Goal: Use online tool/utility: Utilize a website feature to perform a specific function

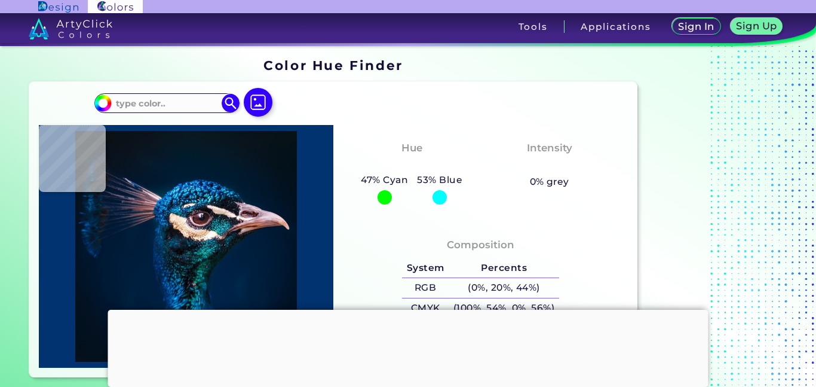
type input "#1d1d26"
type input "#1D1D26"
type input "#061a31"
type input "#061A31"
type input "#071429"
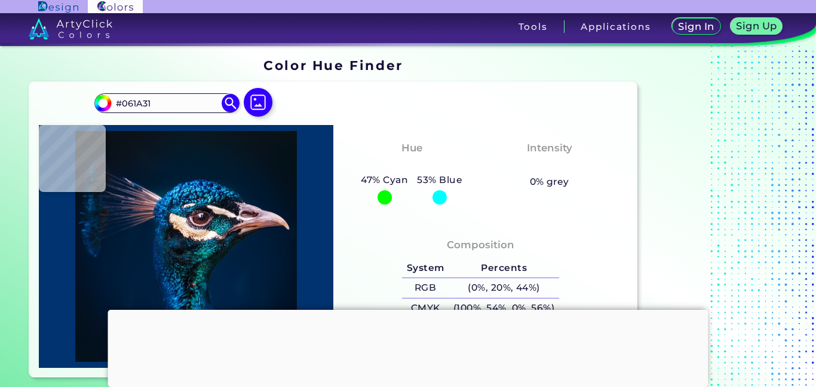
type input "#071429"
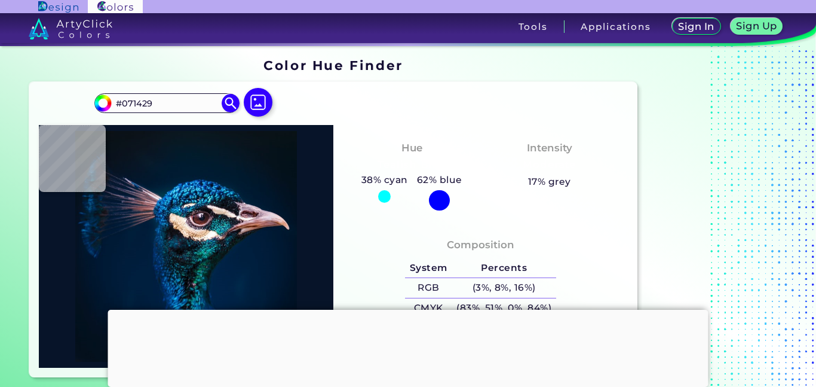
type input "#03182c"
type input "#03182C"
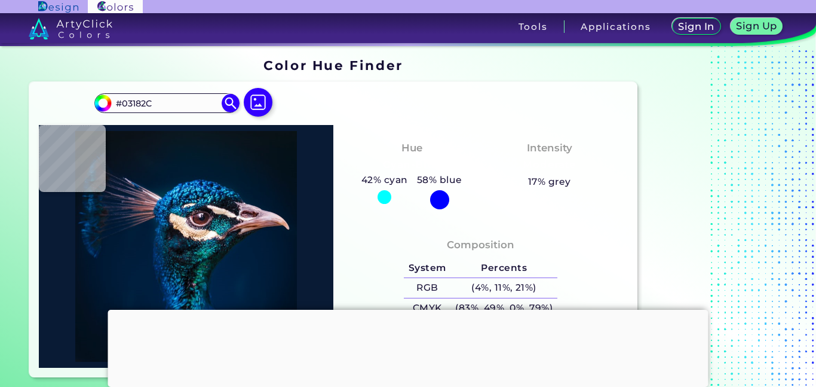
type input "#091b35"
type input "#091B35"
type input "#0e2038"
type input "#0E2038"
type input "#1c2b45"
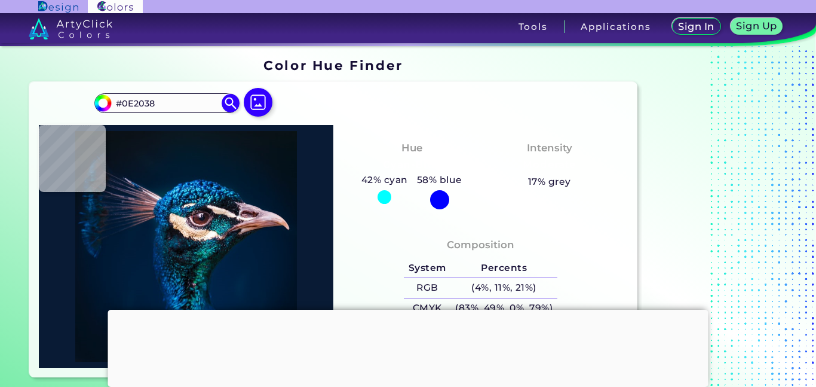
type input "#1C2B45"
type input "#142646"
type input "#031a34"
type input "#031A34"
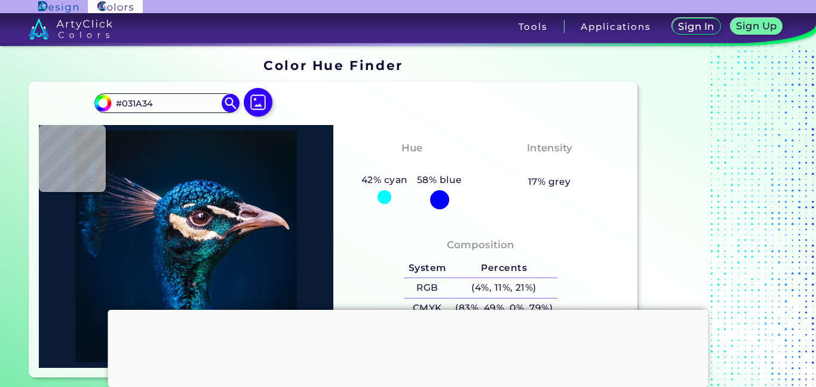
type input "#44394d"
type input "#44394D"
type input "#574960"
type input "#755b6c"
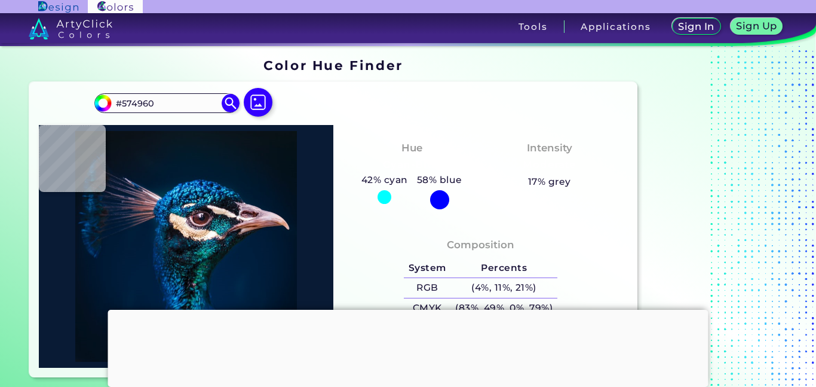
type input "#755B6C"
type input "#885d64"
type input "#885D64"
type input "#a46765"
type input "#A46765"
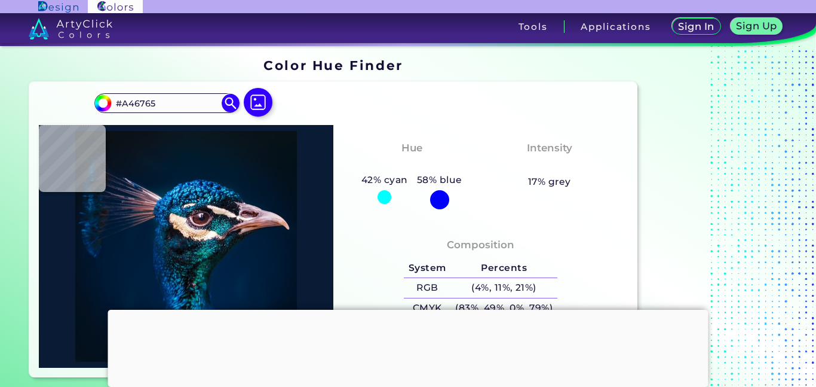
type input "#b67c7b"
type input "#B67C7B"
type input "#b97b7a"
type input "#B97B7A"
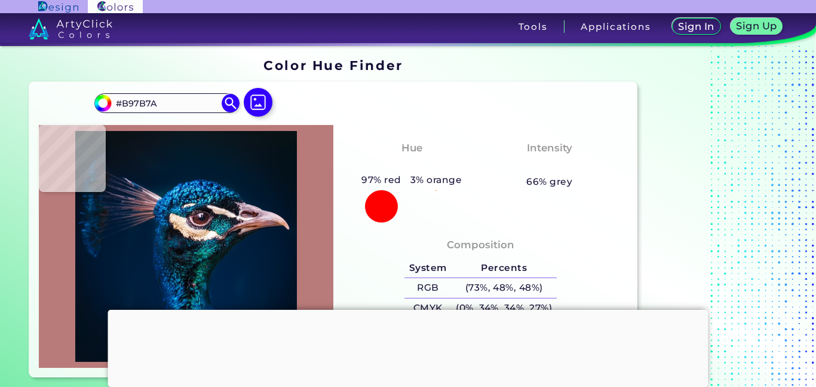
type input "#a06a67"
type input "#A06A67"
type input "#a66b68"
type input "#A66B68"
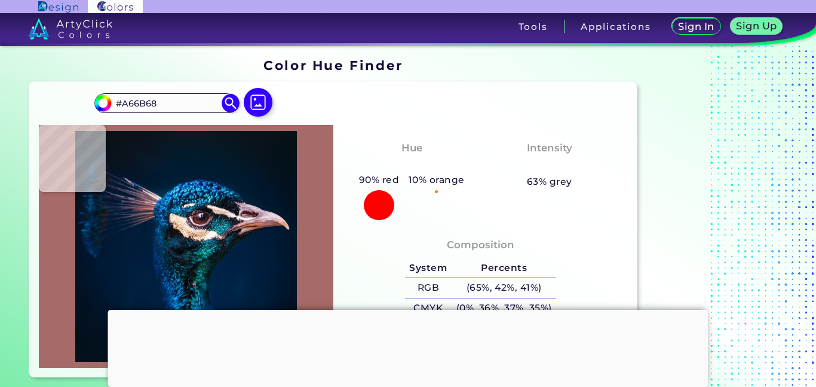
type input "#5a454d"
type input "#5A454D"
type input "#003574"
type input "#004a8e"
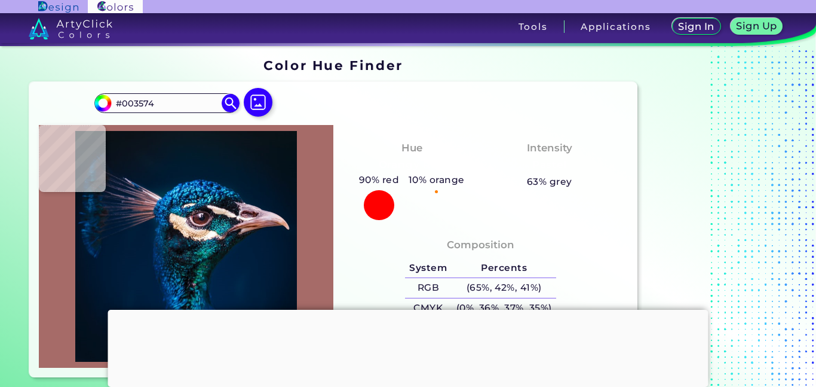
type input "#004A8E"
type input "#0c73b9"
type input "#0C73B9"
type input "#055a9e"
type input "#055A9E"
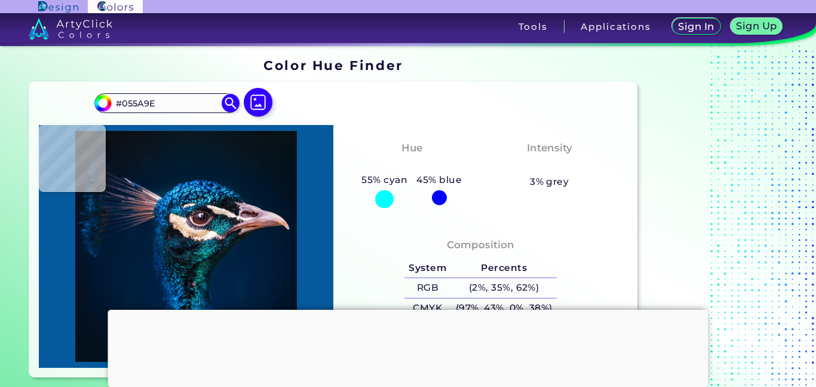
type input "#187cc0"
type input "#187CC0"
type input "#02396a"
type input "#02396A"
type input "#e9c5a4"
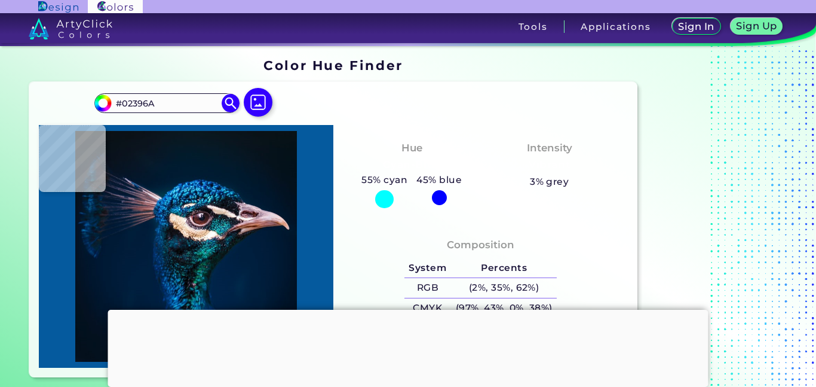
type input "#E9C5A4"
type input "#d6b99b"
type input "#D6B99B"
type input "#e0c6af"
type input "#E0C6AF"
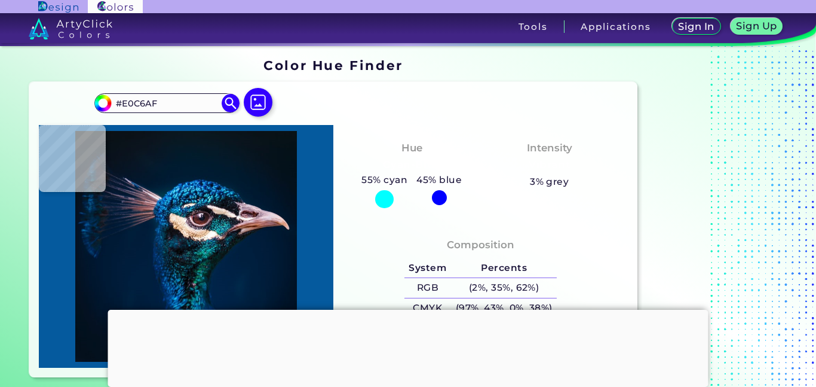
type input "#f0e2d4"
type input "#F0E2D4"
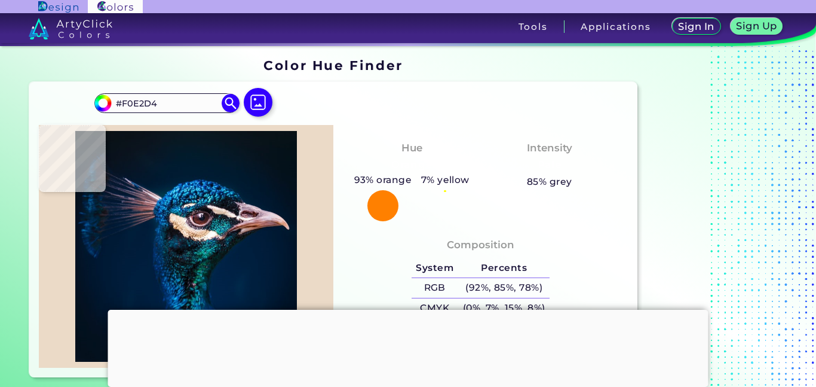
type input "#ebdac7"
type input "#EBDAC7"
type input "#e2cdb8"
type input "#E2CDB8"
type input "#dec8b3"
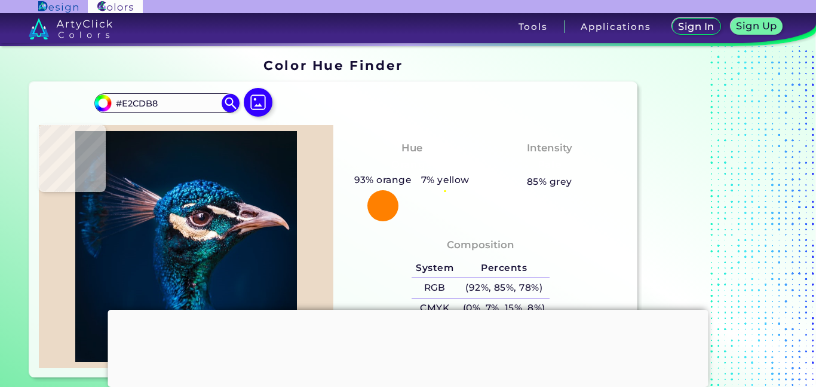
type input "#DEC8B3"
type input "#e4d4c0"
type input "#E4D4C0"
type input "#f4dfc8"
type input "#F4DFC8"
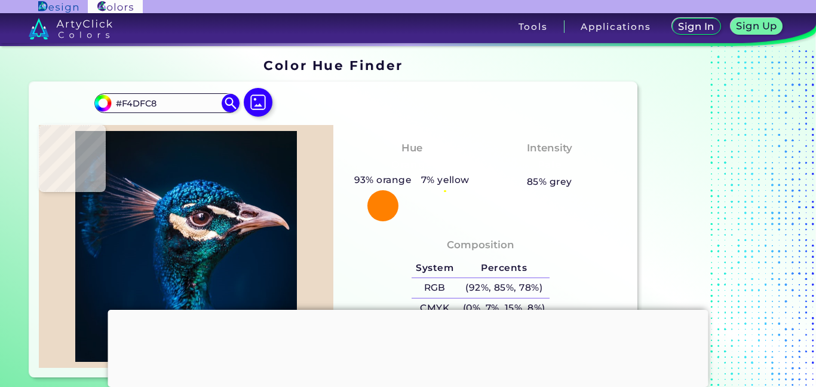
type input "#e5c2a2"
type input "#E5C2A2"
type input "#e9cdb8"
type input "#E9CDB8"
type input "#1f1e28"
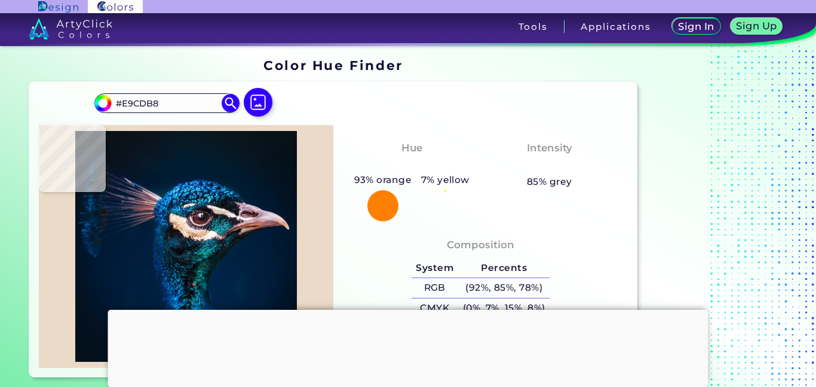
type input "#1F1E28"
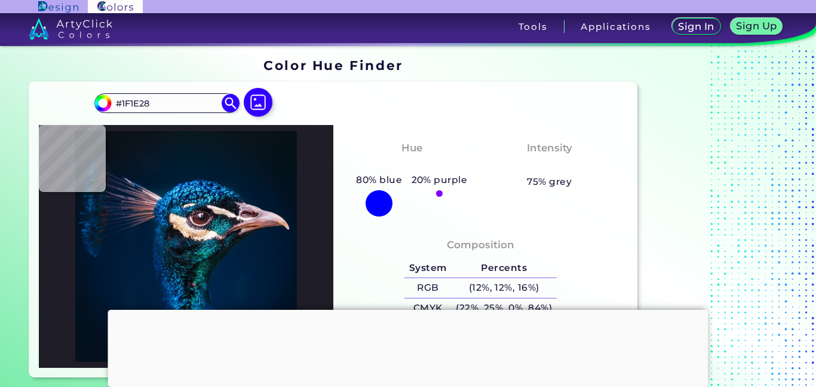
type input "#182030"
type input "#1e2b41"
type input "#1E2B41"
type input "#1e2c46"
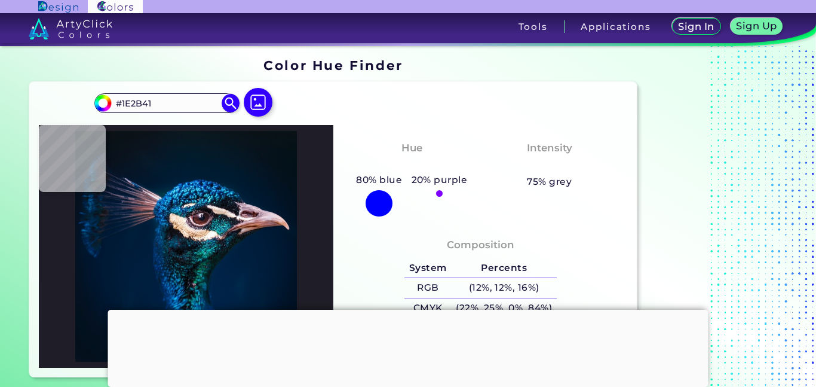
type input "#1E2C46"
type input "#1b2c41"
type input "#1B2C41"
type input "#0c3e4c"
type input "#0C3E4C"
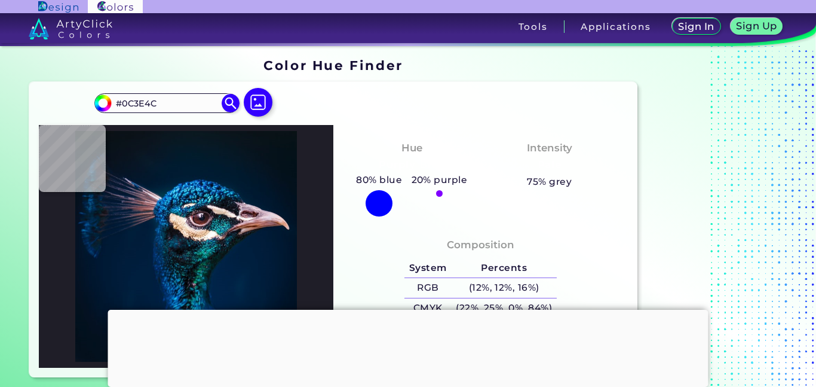
type input "#2b2b37"
type input "#2B2B37"
type input "#eed3c1"
type input "#EED3C1"
type input "#dfc0a4"
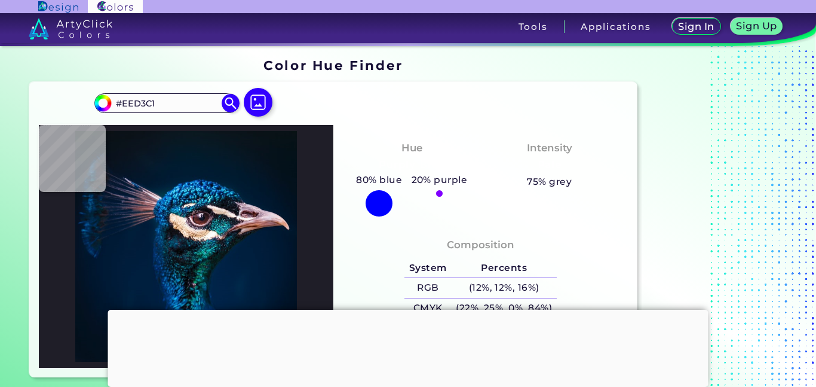
type input "#DFC0A4"
type input "#f9dcc1"
type input "#F9DCC1"
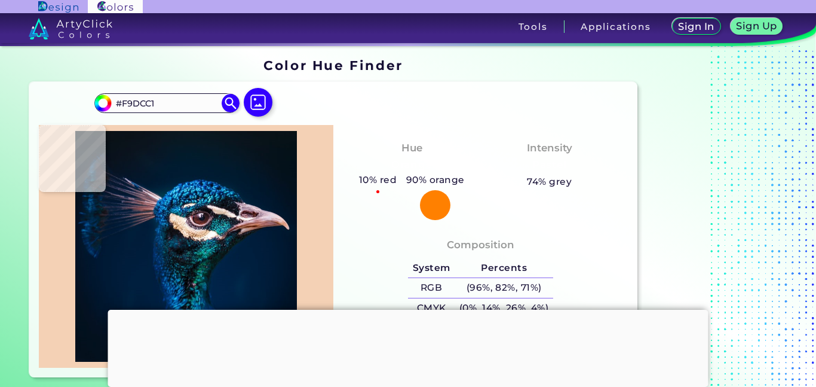
type input "#f4d1b5"
type input "#F4D1B5"
type input "#c09b81"
type input "#C09B81"
type input "#f7ceaf"
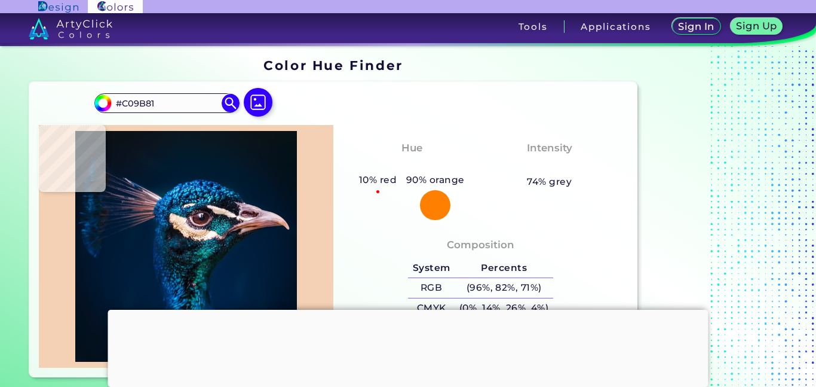
type input "#F7CEAF"
type input "#ad8063"
type input "#AD8063"
type input "#f5cbb0"
type input "#F5CBB0"
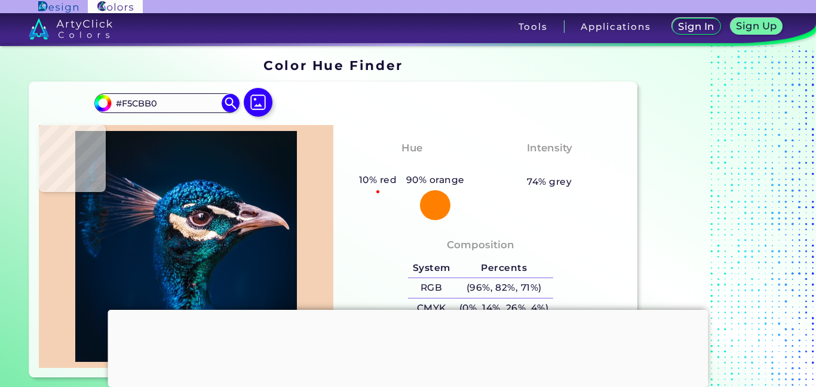
type input "#f6d2be"
type input "#F6D2BE"
type input "#f9e1d0"
type input "#F9E1D0"
type input "#eed0c4"
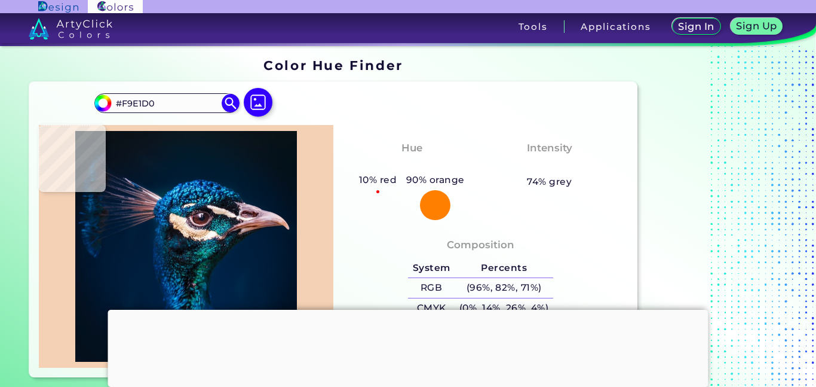
type input "#EED0C4"
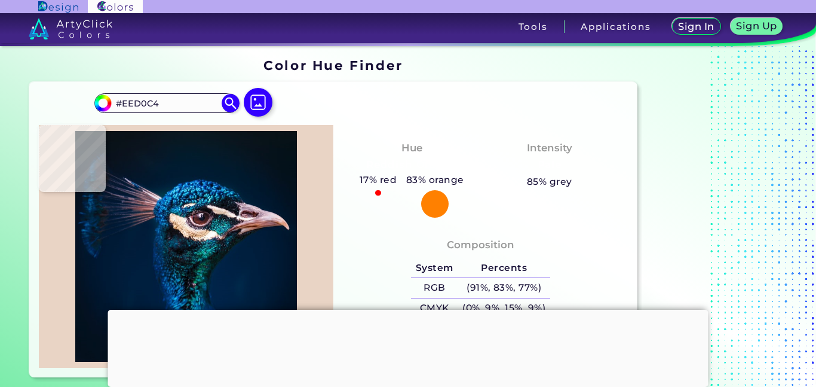
type input "#e9d4c5"
type input "#E9D4C5"
type input "#ecd9d5"
type input "#ECD9D5"
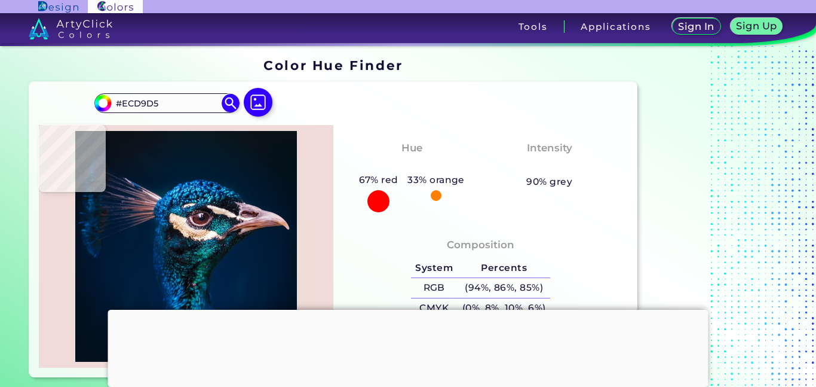
type input "#efdcd8"
type input "#EFDCD8"
type input "#cbb7b9"
type input "#CBB7B9"
type input "#867376"
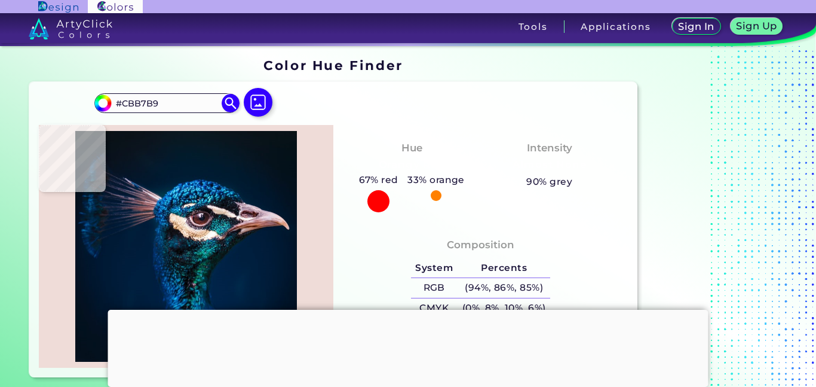
type input "#867376"
type input "#46323d"
type input "#46323D"
type input "#3c2739"
type input "#3C2739"
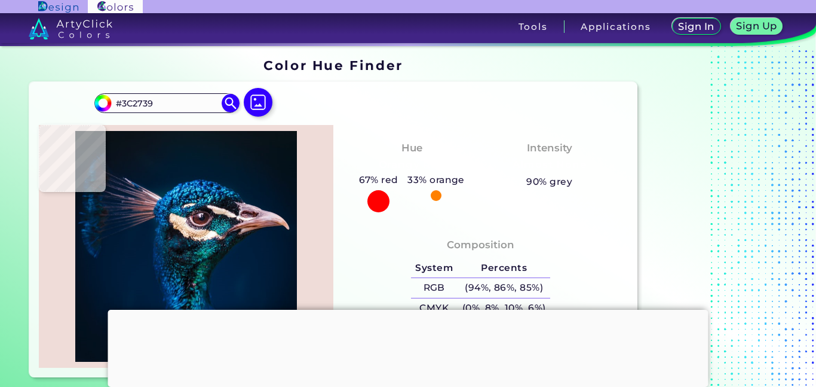
type input "#a891a5"
type input "#A891A5"
type input "#7b6378"
type input "#7B6378"
type input "#3b1e2c"
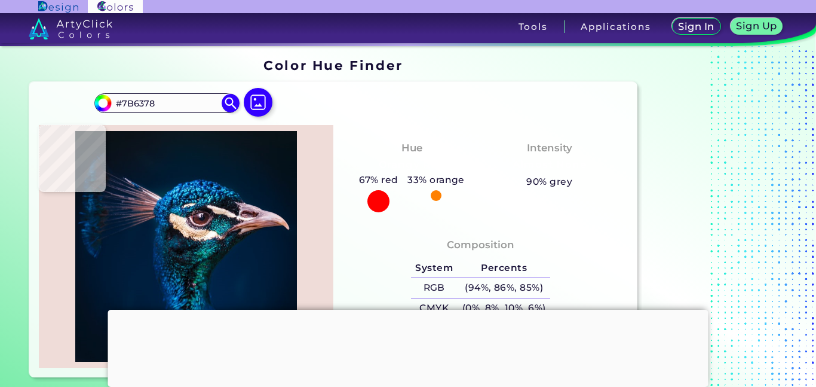
type input "#3B1E2C"
type input "#492c38"
type input "#492C38"
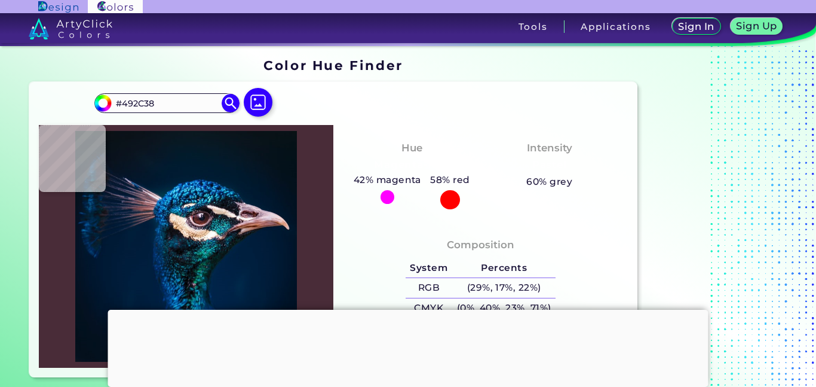
type input "#604450"
type input "#a98593"
type input "#A98593"
type input "#b997a7"
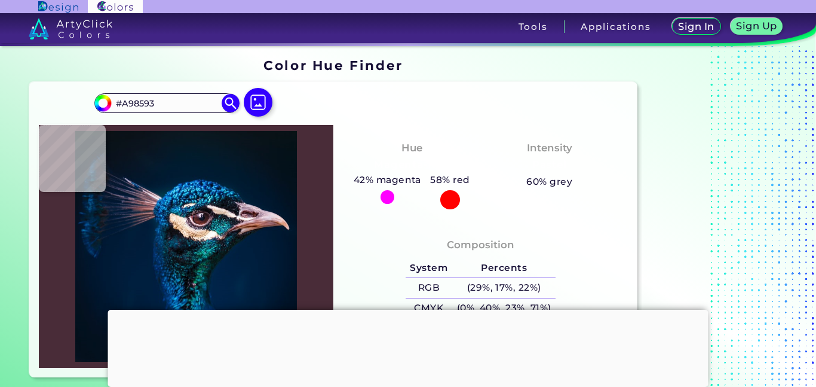
type input "#B997A7"
type input "#fae5ed"
type input "#FAE5ED"
type input "#d2b7bc"
type input "#D2B7BC"
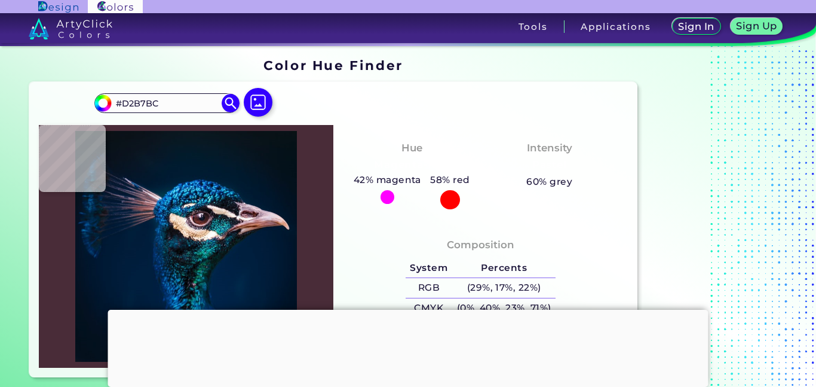
type input "#b18c91"
type input "#B18C91"
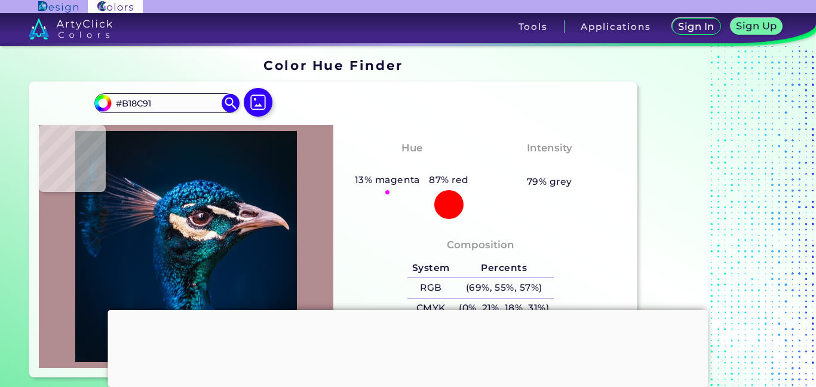
type input "#663534"
type input "#662b2a"
type input "#662B2A"
type input "#672827"
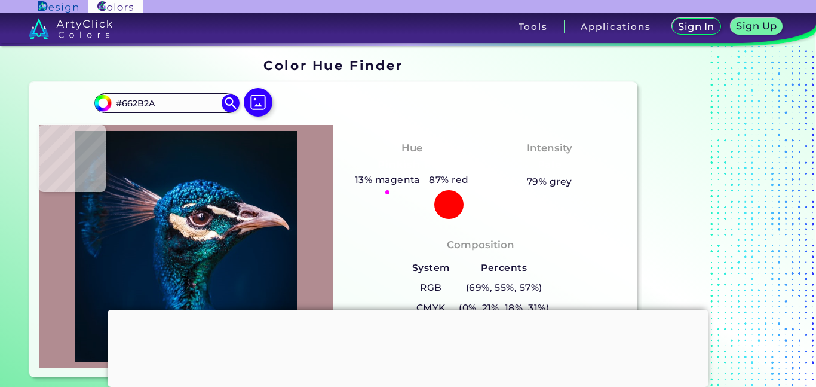
type input "#672827"
type input "#71312c"
type input "#71312C"
type input "#7d3c35"
type input "#7D3C35"
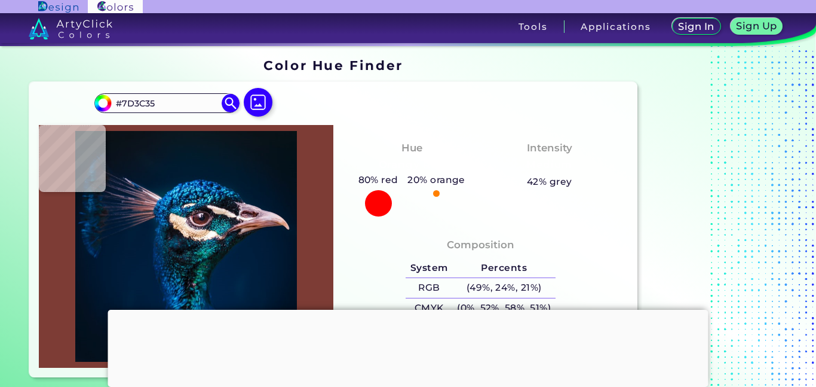
type input "#7f3d34"
type input "#7F3D34"
type input "#803a30"
type input "#803A30"
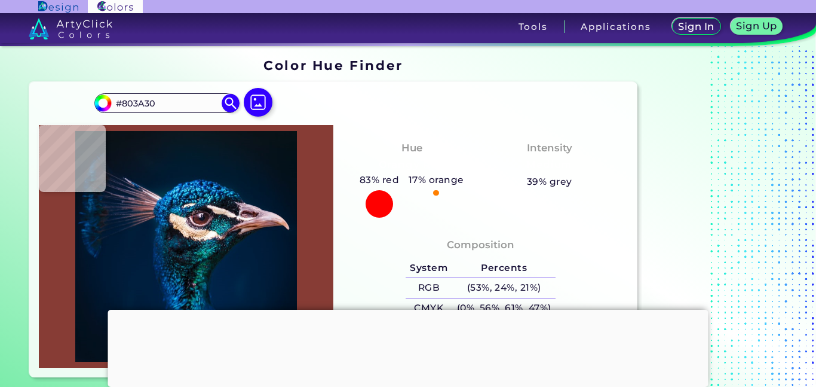
type input "#873c35"
type input "#873C35"
type input "#8d403f"
type input "#8D403F"
type input "#884446"
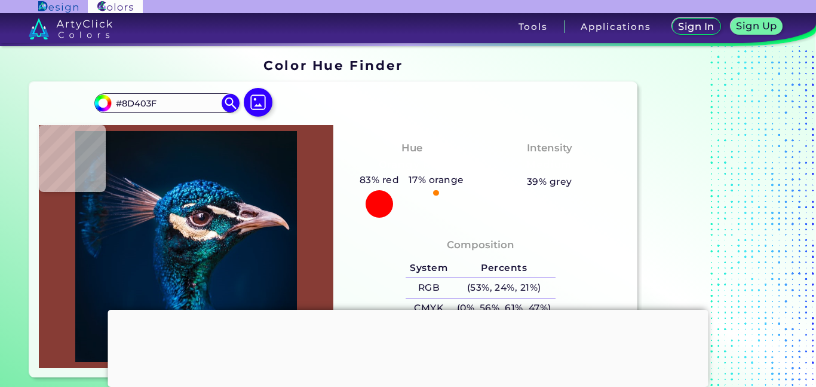
type input "#884446"
type input "#905b5f"
type input "#905B5F"
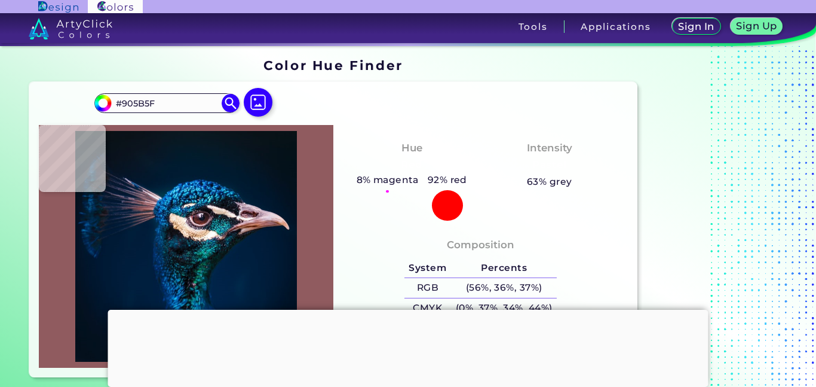
type input "#b78c93"
type input "#B78C93"
type input "#6a3738"
type input "#6A3738"
type input "#602b27"
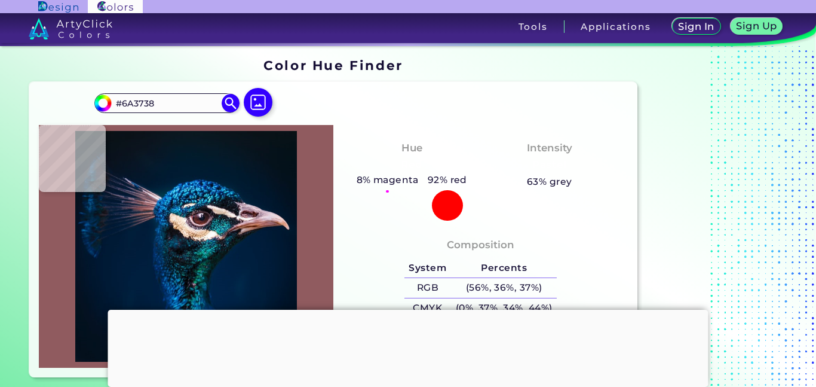
type input "#602B27"
type input "#572720"
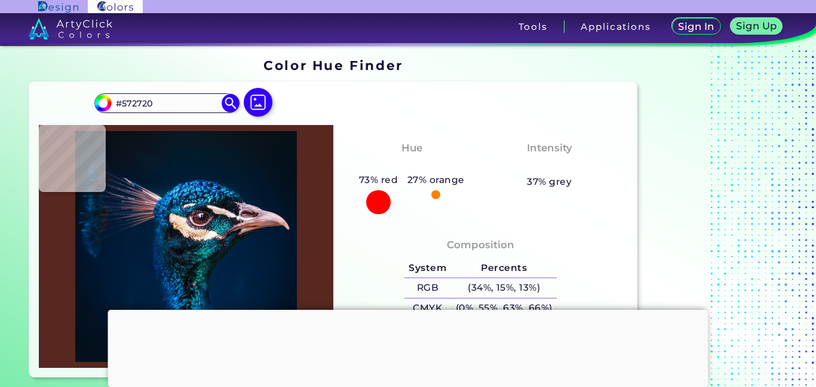
type input "#4a221d"
type input "#4A221D"
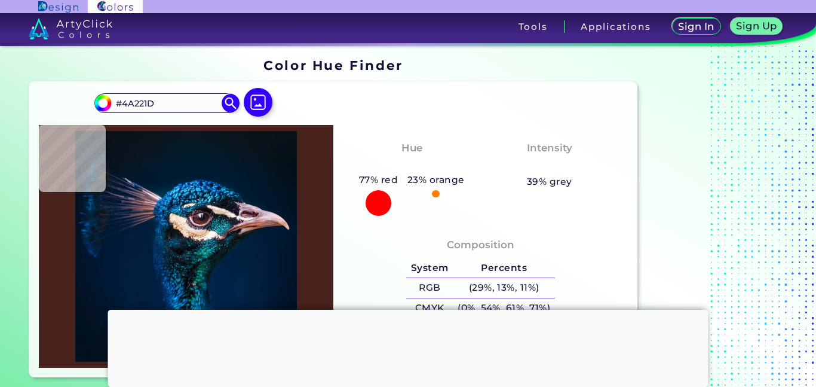
type input "#0b151f"
type input "#0B151F"
